Goal: Understand process/instructions: Learn how to perform a task or action

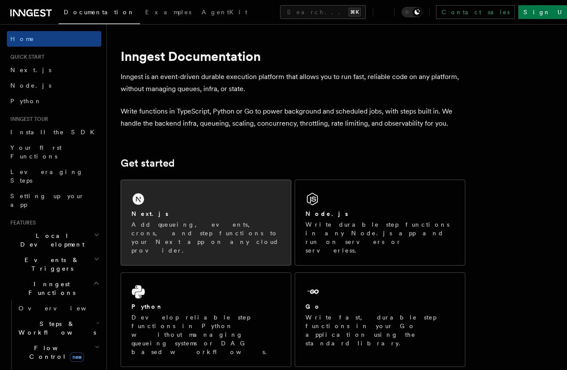
click at [194, 193] on div "Next.js Add queueing, events, crons, and step functions to your Next app on any…" at bounding box center [206, 222] width 170 height 85
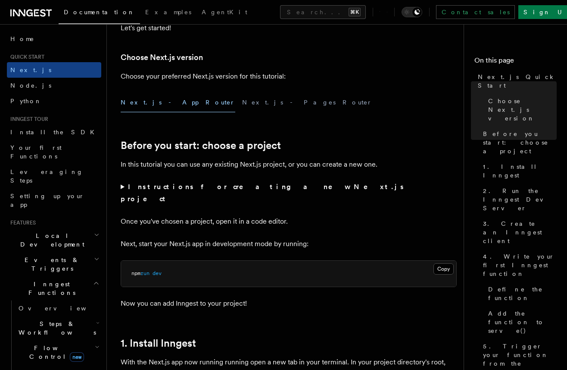
scroll to position [183, 0]
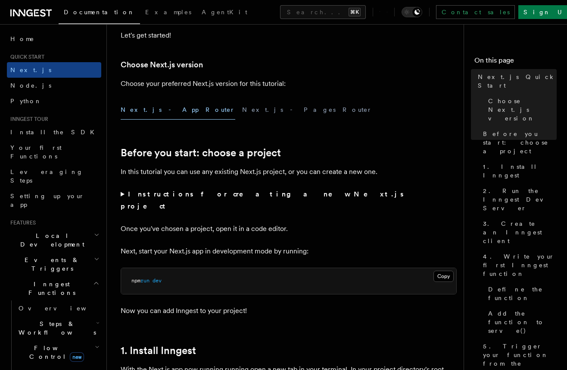
click at [158, 109] on button "Next.js - App Router" at bounding box center [178, 109] width 115 height 19
click at [149, 111] on button "Next.js - App Router" at bounding box center [178, 109] width 115 height 19
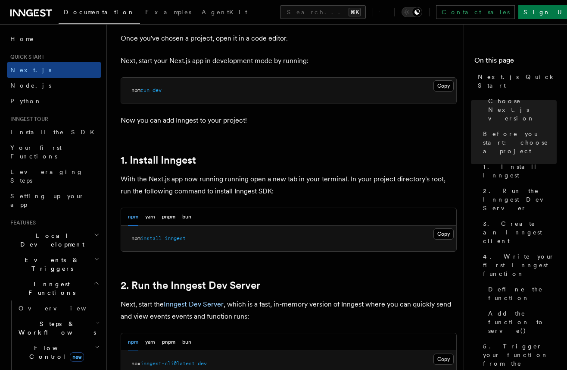
scroll to position [399, 0]
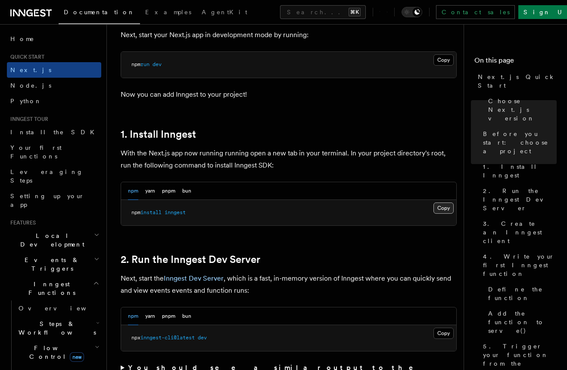
click at [444, 202] on button "Copy Copied" at bounding box center [444, 207] width 20 height 11
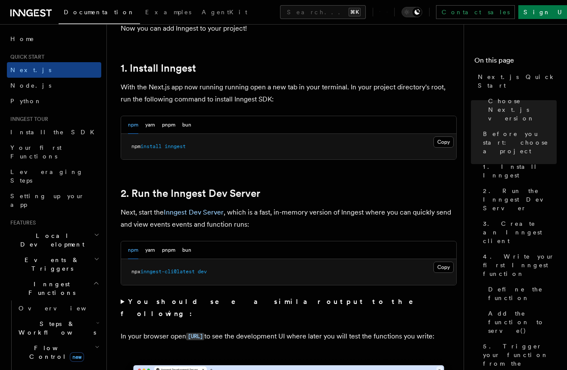
scroll to position [470, 0]
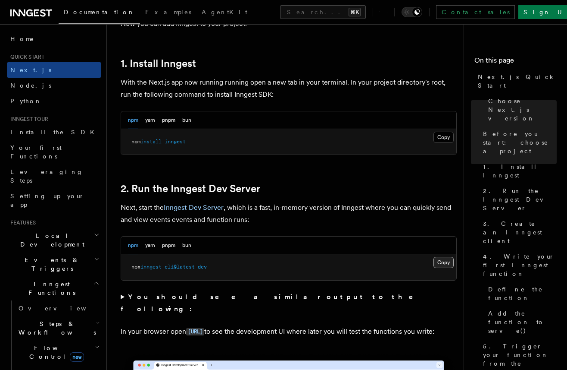
click at [439, 257] on button "Copy Copied" at bounding box center [444, 262] width 20 height 11
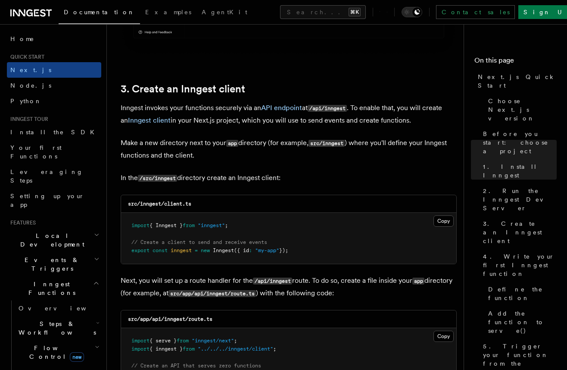
scroll to position [978, 0]
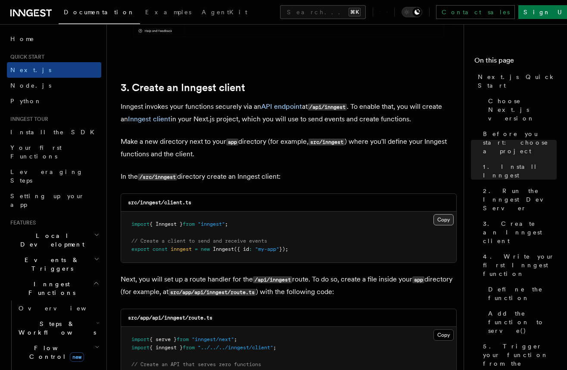
click at [441, 214] on button "Copy Copied" at bounding box center [444, 219] width 20 height 11
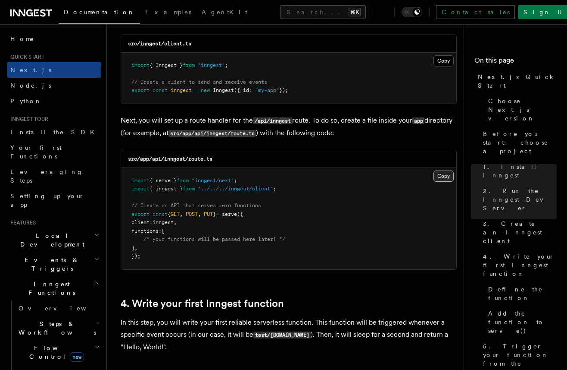
scroll to position [1138, 0]
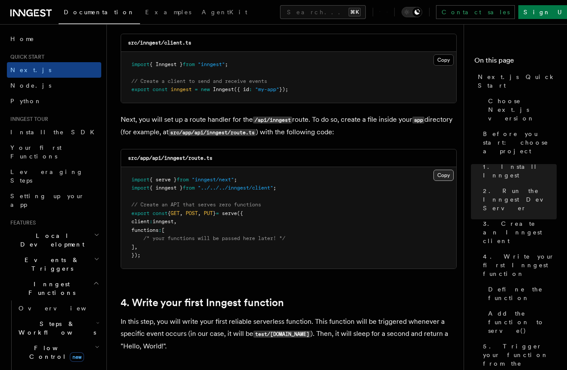
click at [443, 169] on button "Copy Copied" at bounding box center [444, 174] width 20 height 11
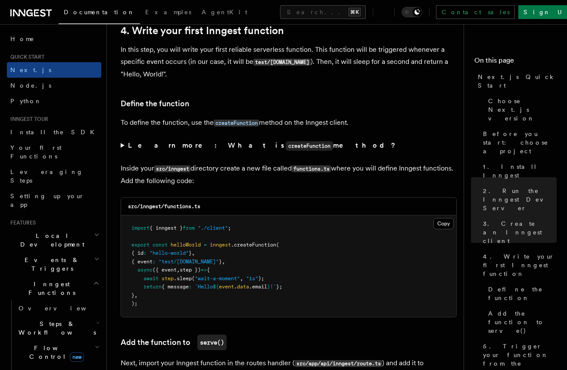
scroll to position [1411, 0]
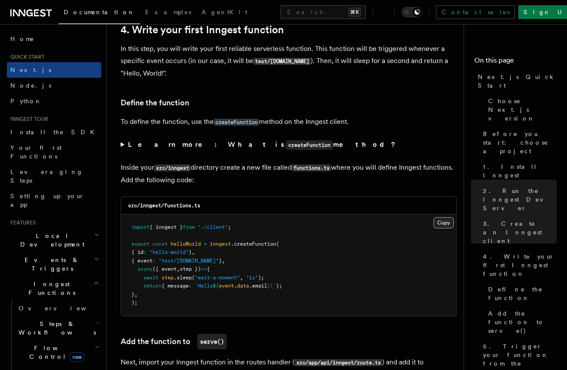
click at [447, 217] on button "Copy Copied" at bounding box center [444, 222] width 20 height 11
